Goal: Navigation & Orientation: Understand site structure

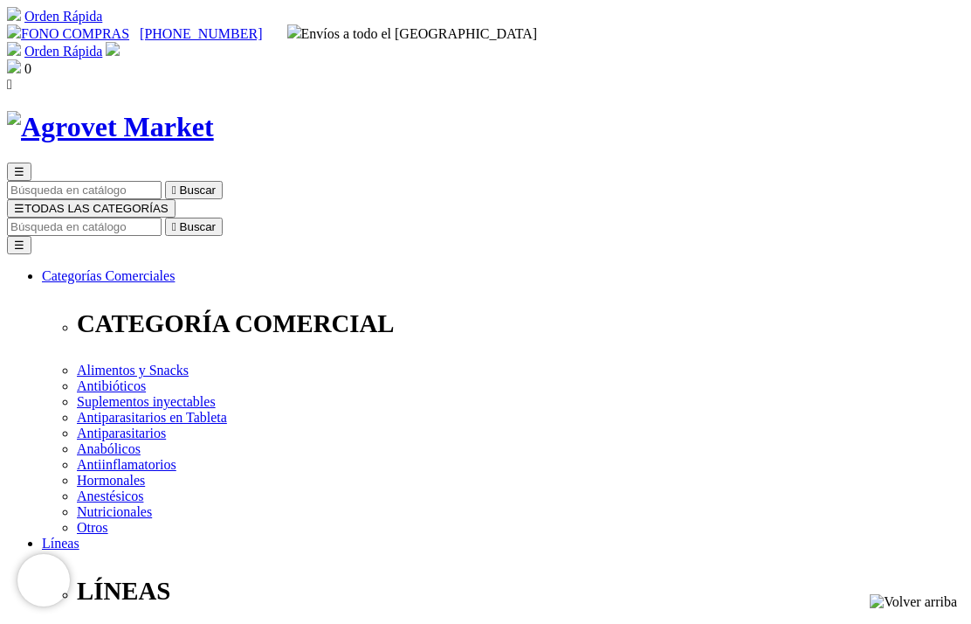
click at [24, 202] on span "☰" at bounding box center [19, 208] width 10 height 13
